Goal: Navigation & Orientation: Find specific page/section

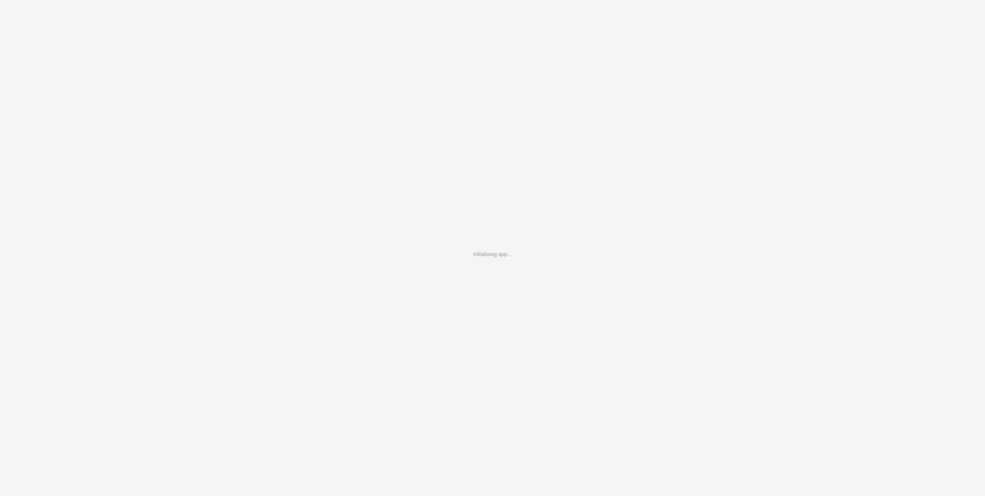
click at [362, 242] on div "Initialising app..." at bounding box center [492, 248] width 985 height 496
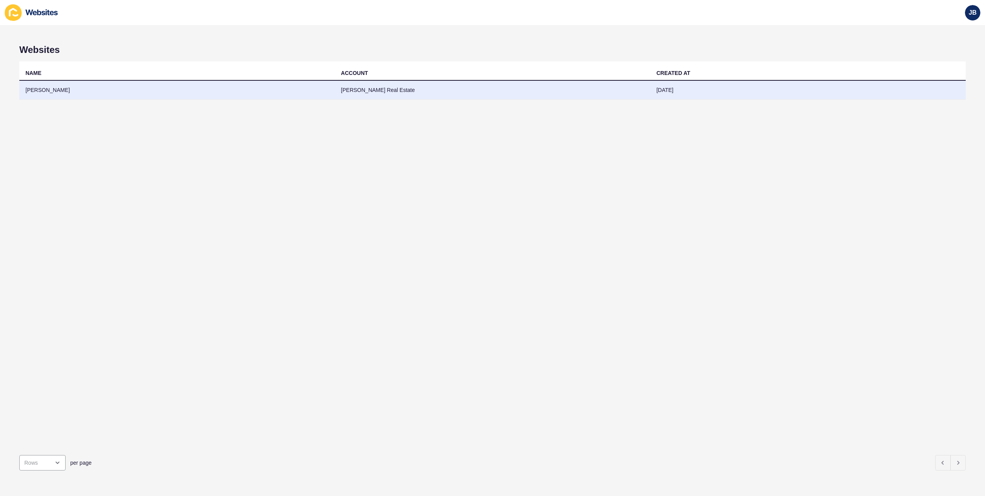
click at [42, 90] on td "[PERSON_NAME]" at bounding box center [176, 90] width 315 height 19
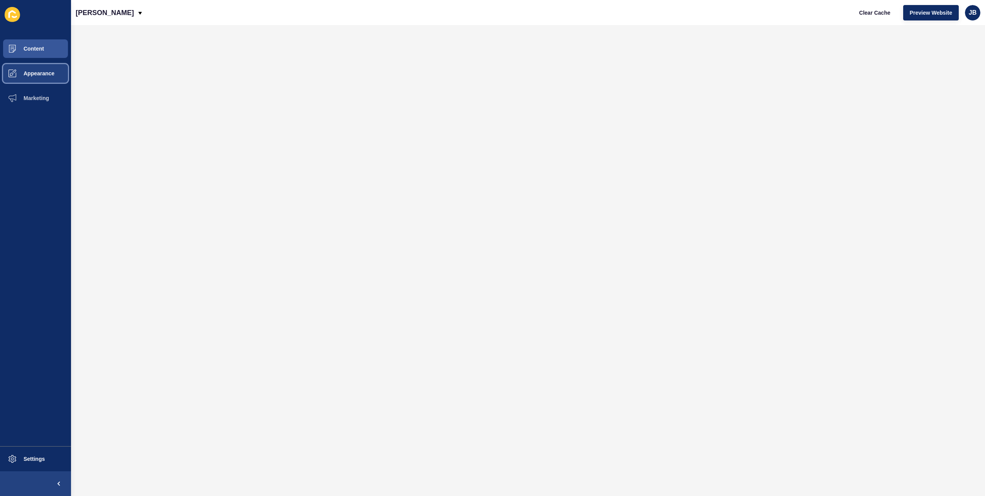
click at [42, 74] on span "Appearance" at bounding box center [27, 73] width 56 height 6
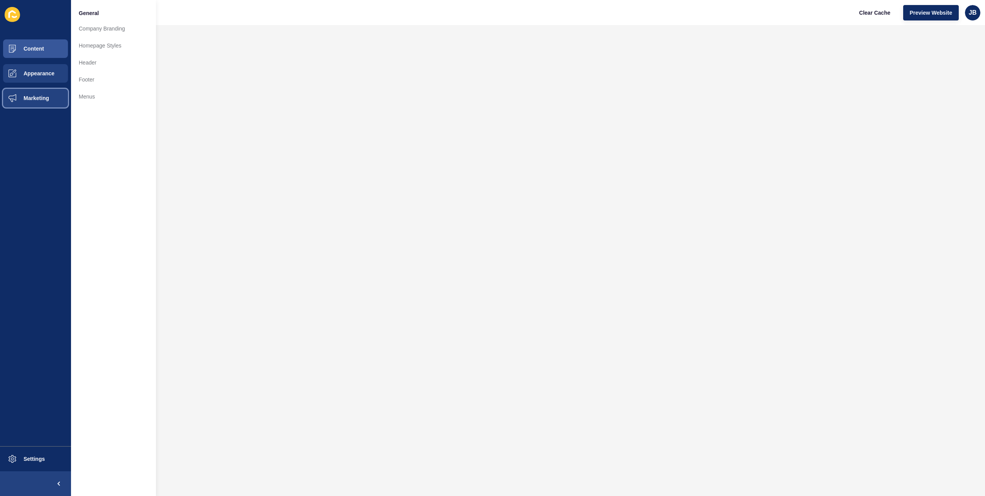
click at [42, 97] on span "Marketing" at bounding box center [24, 98] width 50 height 6
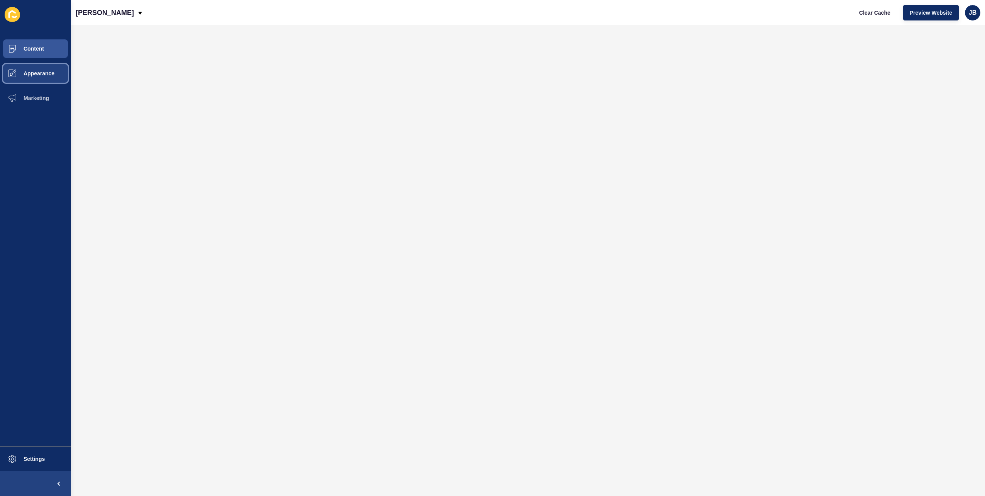
click at [39, 71] on span "Appearance" at bounding box center [27, 73] width 56 height 6
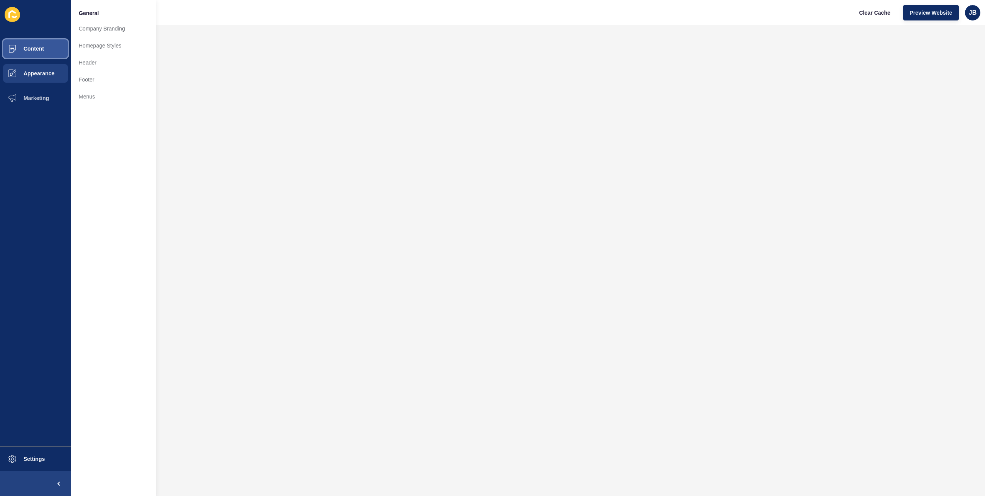
click at [24, 44] on span at bounding box center [12, 48] width 25 height 25
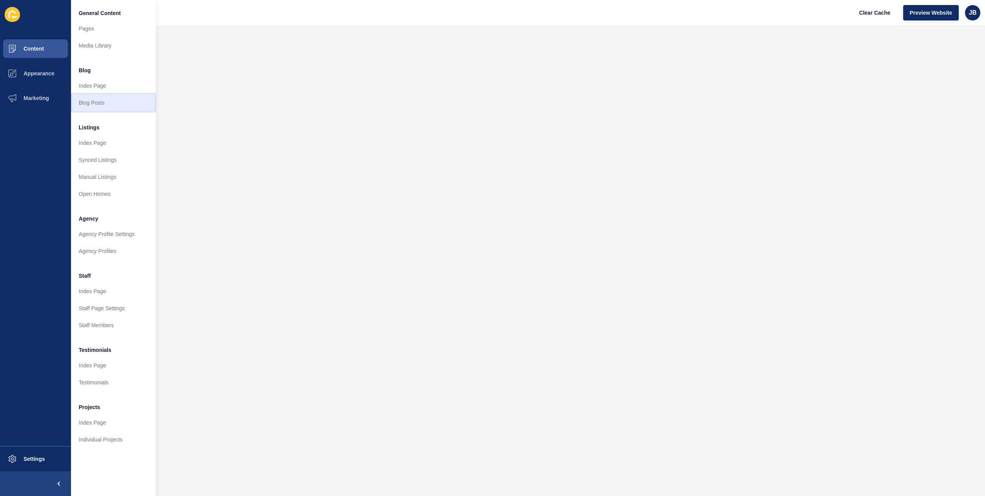
click at [92, 102] on link "Blog Posts" at bounding box center [113, 102] width 85 height 17
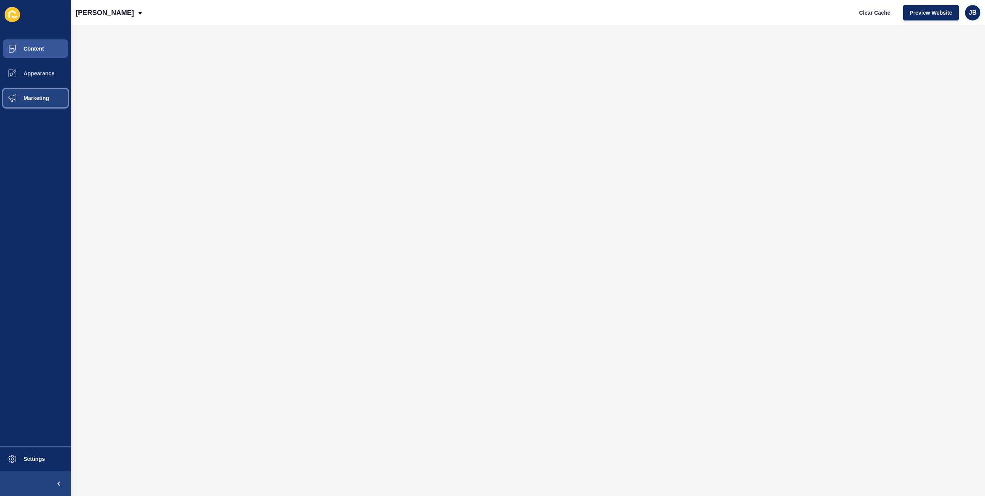
click at [25, 100] on span "Marketing" at bounding box center [24, 98] width 50 height 6
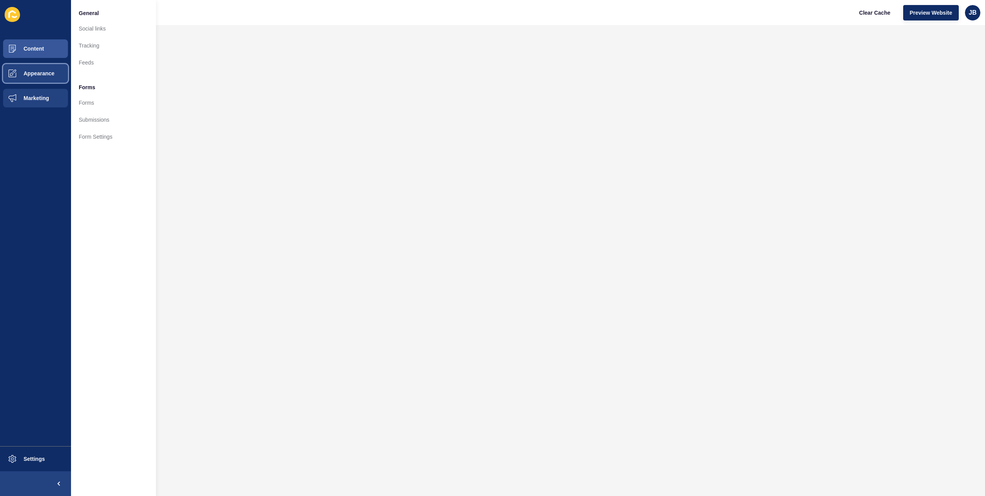
click at [38, 75] on span "Appearance" at bounding box center [27, 73] width 56 height 6
click at [36, 49] on span "Content" at bounding box center [21, 49] width 45 height 6
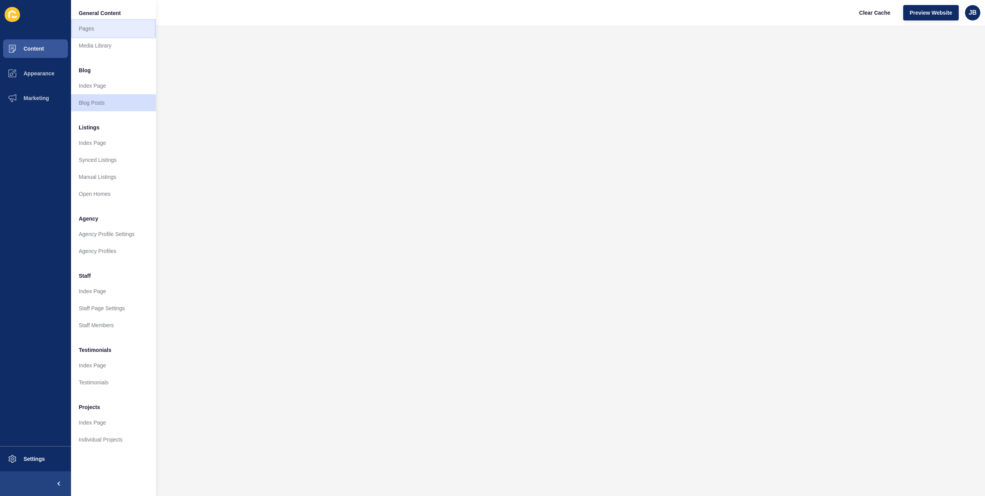
click at [97, 35] on link "Pages" at bounding box center [113, 28] width 85 height 17
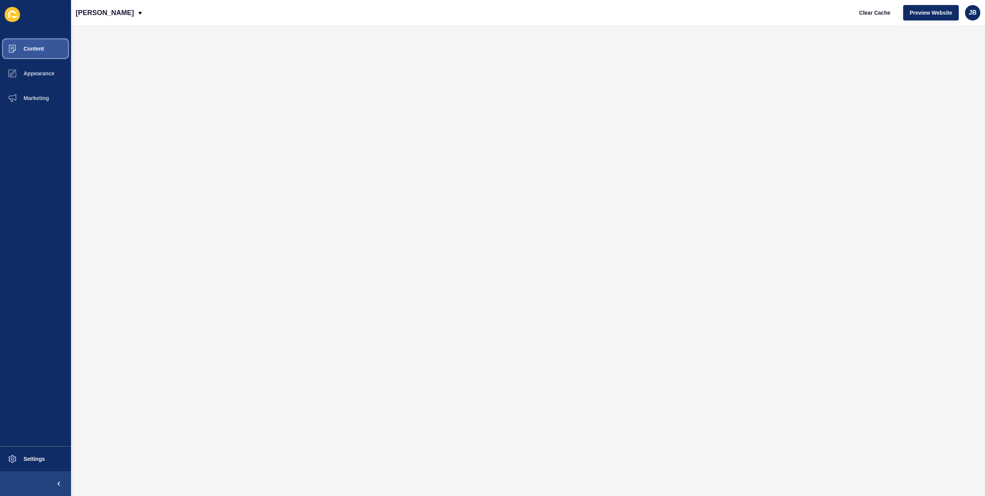
click at [41, 42] on button "Content" at bounding box center [35, 48] width 71 height 25
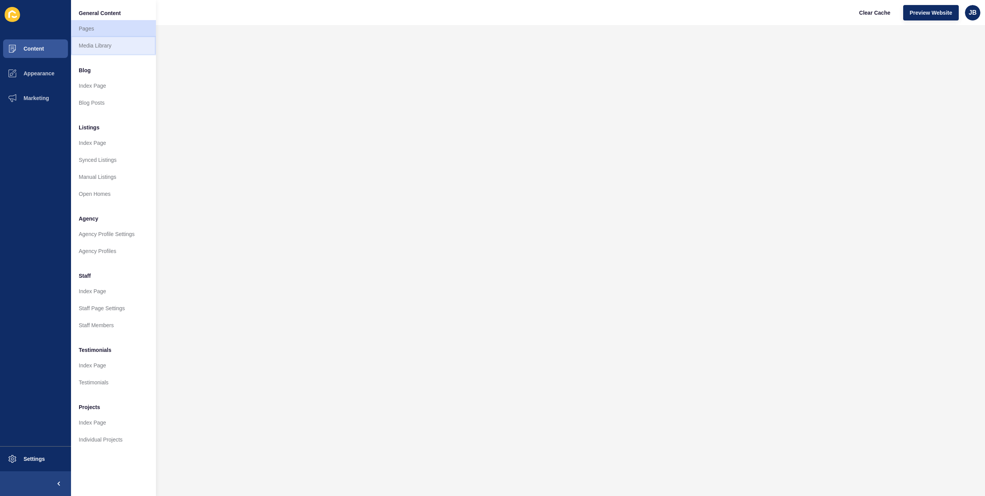
click at [98, 39] on link "Media Library" at bounding box center [113, 45] width 85 height 17
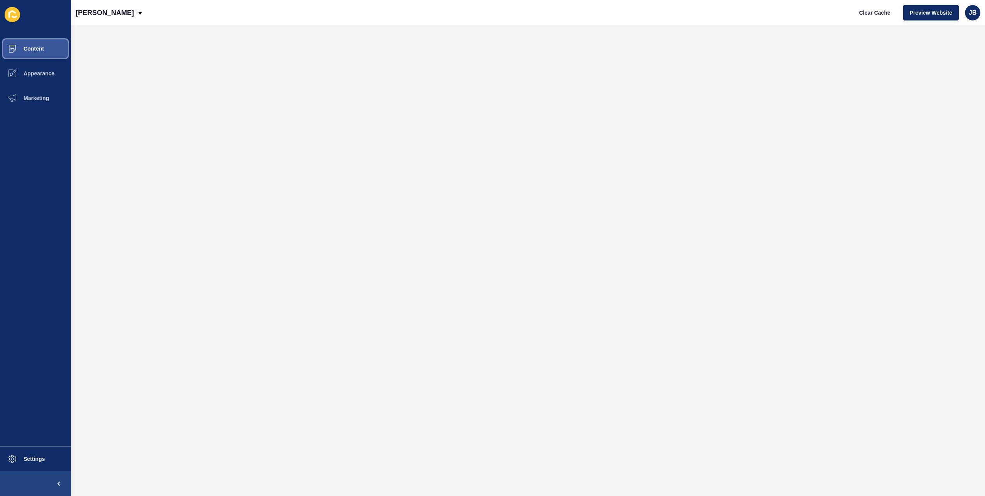
click at [38, 49] on span "Content" at bounding box center [21, 49] width 45 height 6
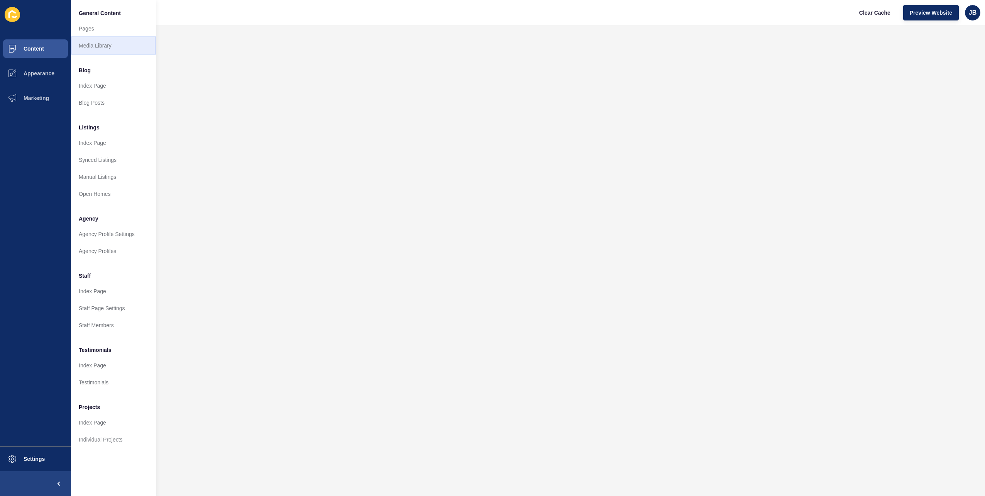
click at [98, 46] on link "Media Library" at bounding box center [113, 45] width 85 height 17
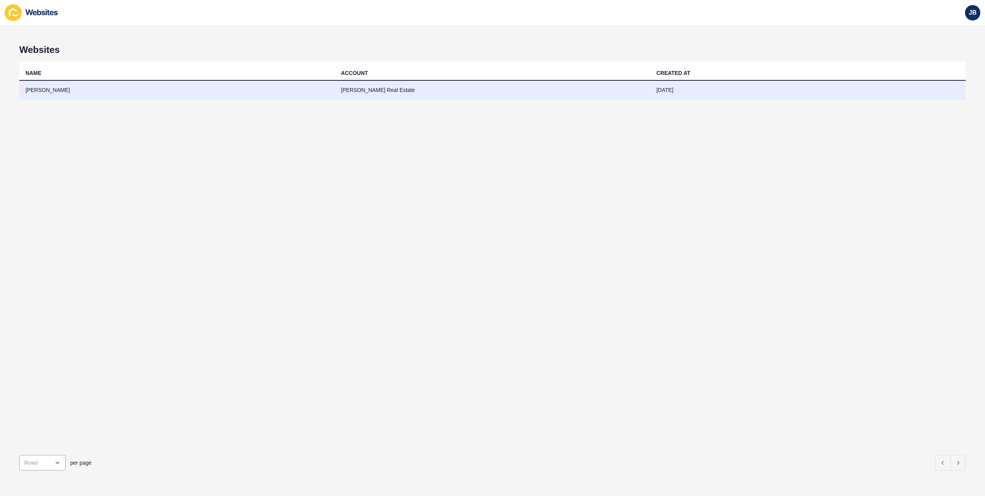
click at [44, 92] on td "[PERSON_NAME]" at bounding box center [176, 90] width 315 height 19
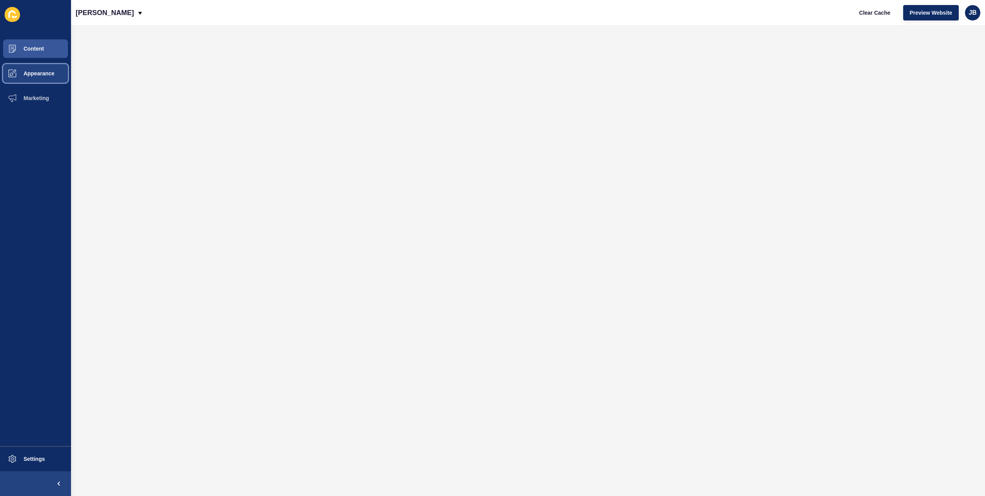
click at [50, 75] on span "Appearance" at bounding box center [27, 73] width 56 height 6
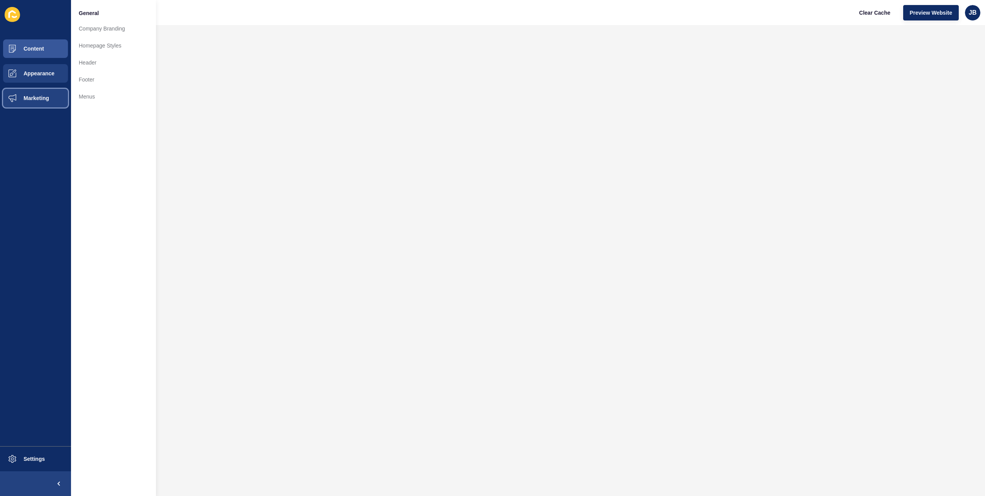
click at [35, 93] on button "Marketing" at bounding box center [35, 98] width 71 height 25
click at [29, 49] on span "Content" at bounding box center [21, 49] width 45 height 6
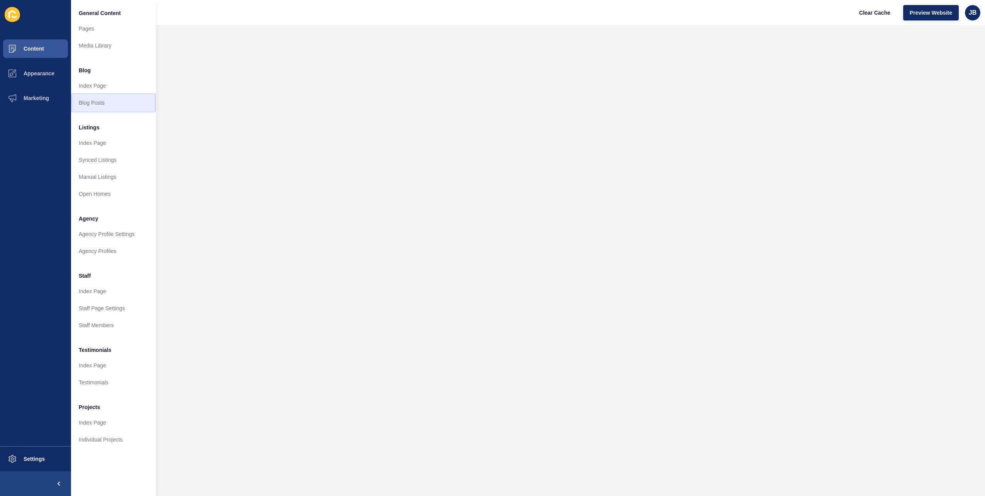
click at [96, 103] on link "Blog Posts" at bounding box center [113, 102] width 85 height 17
